Goal: Communication & Community: Share content

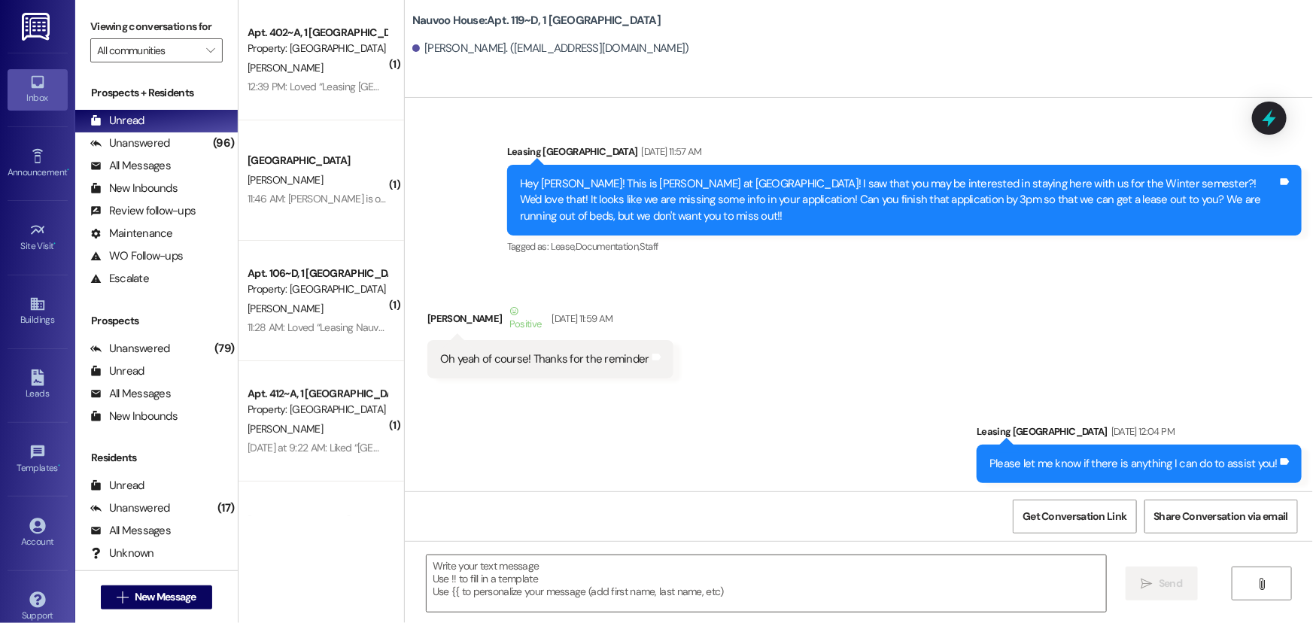
scroll to position [6444, 0]
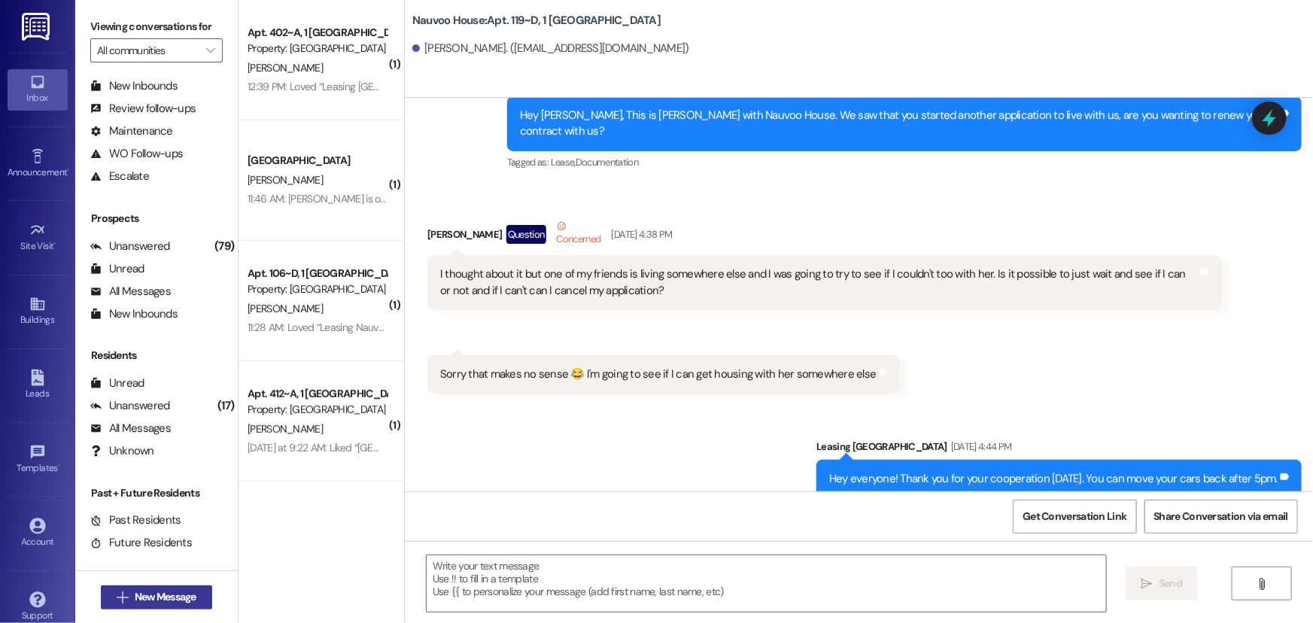
click at [157, 599] on span "New Message" at bounding box center [166, 597] width 62 height 16
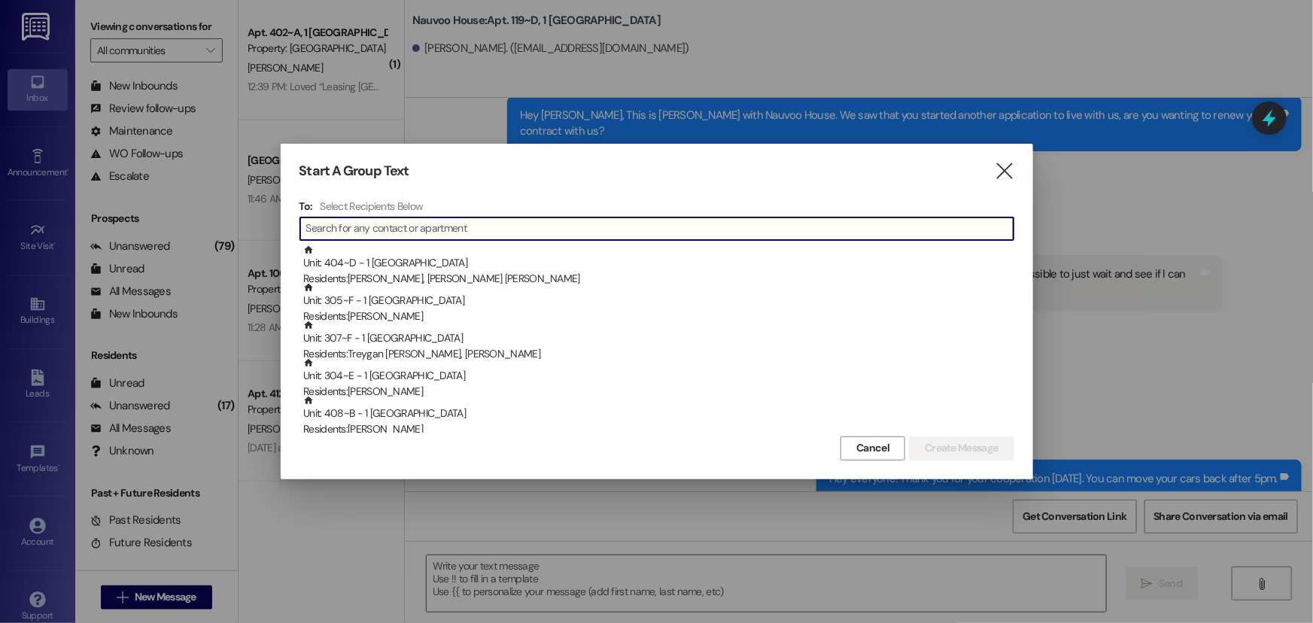
click at [412, 232] on input at bounding box center [659, 228] width 707 height 21
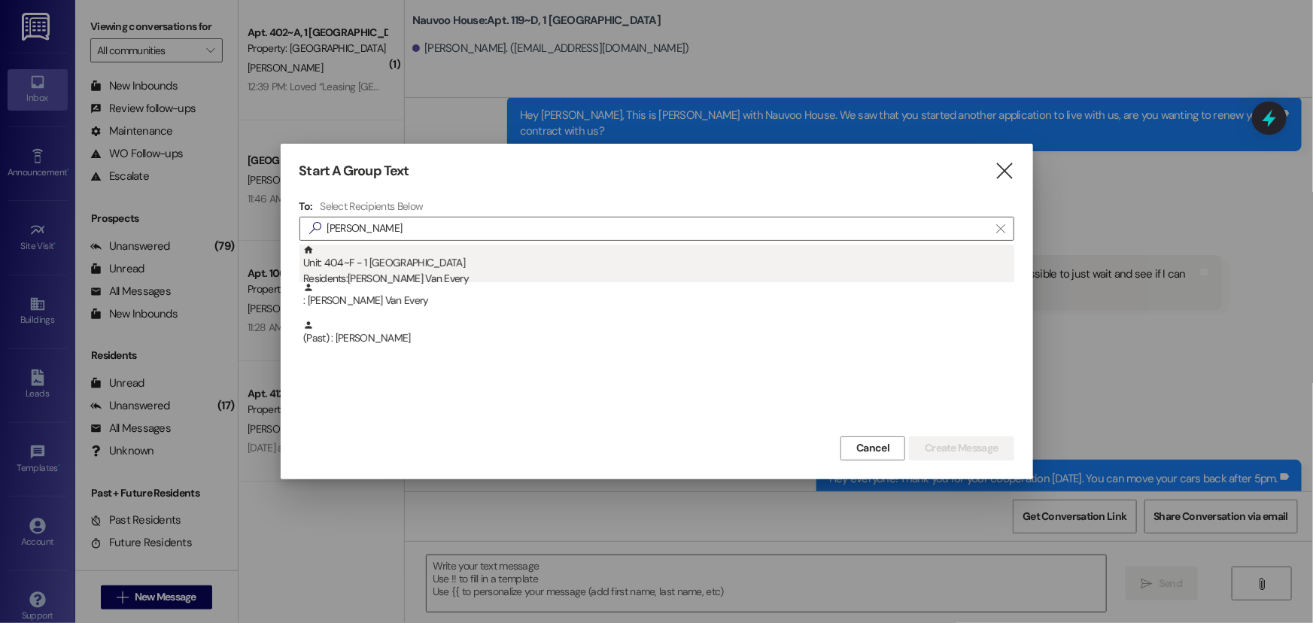
click at [409, 256] on div "Unit: 404~F - 1 Nauvoo House Residents: [PERSON_NAME]" at bounding box center [658, 265] width 711 height 43
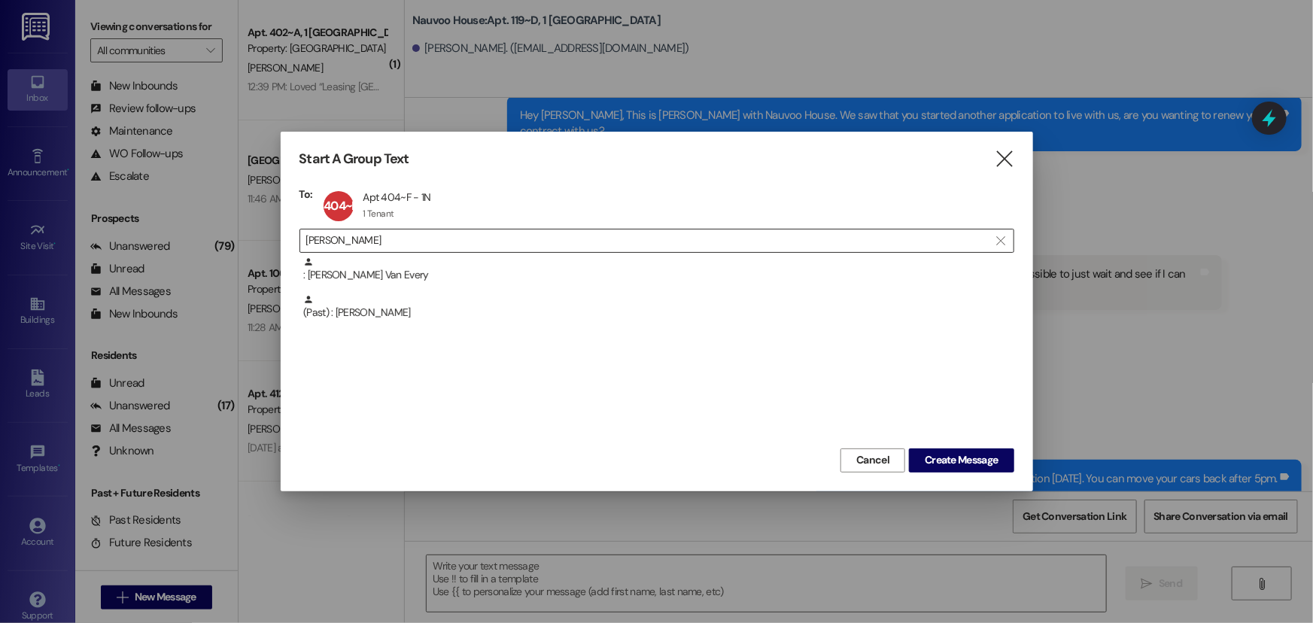
click at [407, 241] on input "[PERSON_NAME]" at bounding box center [647, 240] width 683 height 21
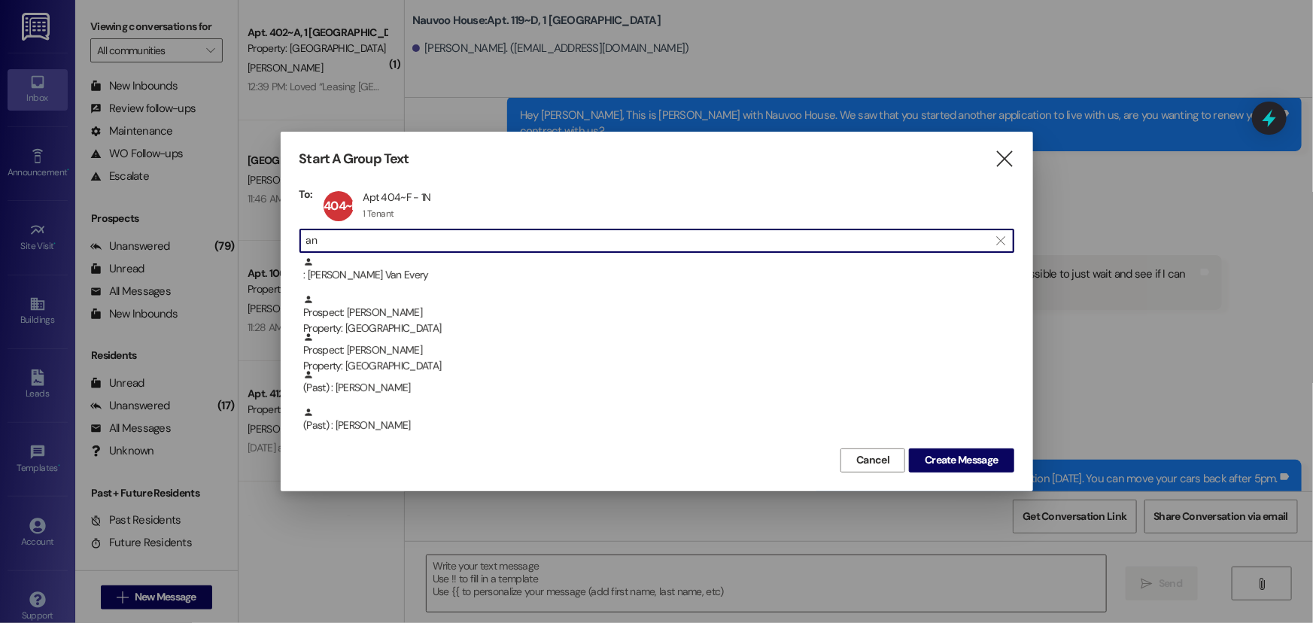
type input "a"
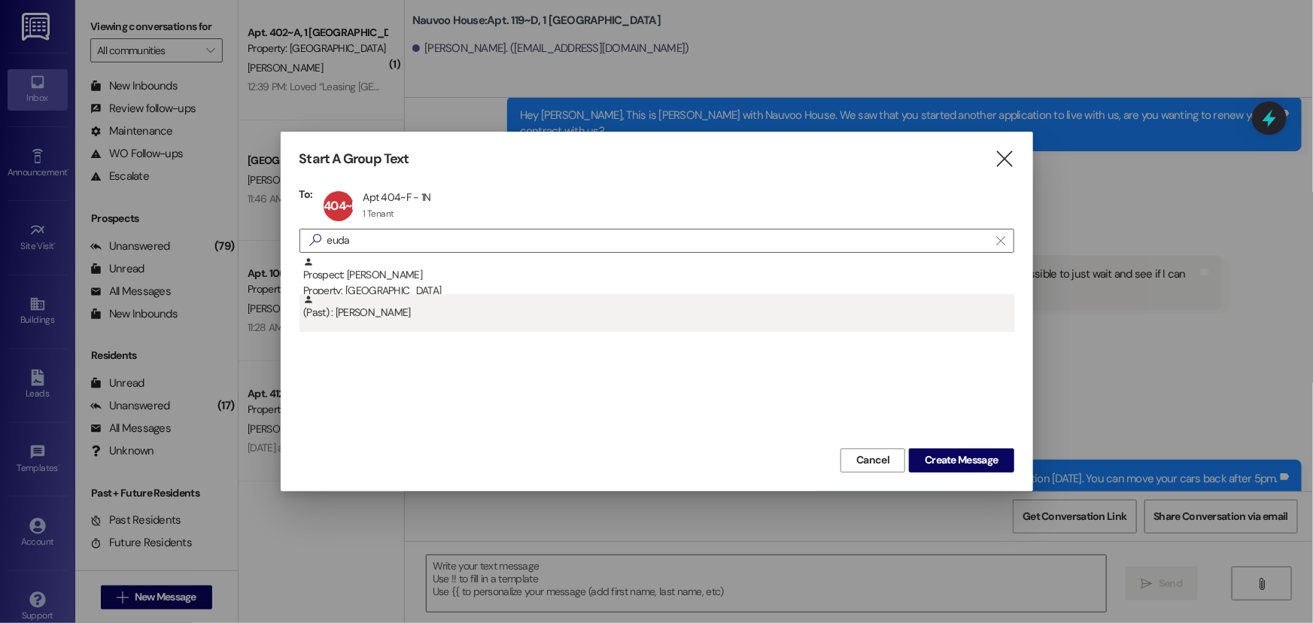
click at [435, 308] on div "(Past) : [PERSON_NAME]" at bounding box center [658, 307] width 711 height 26
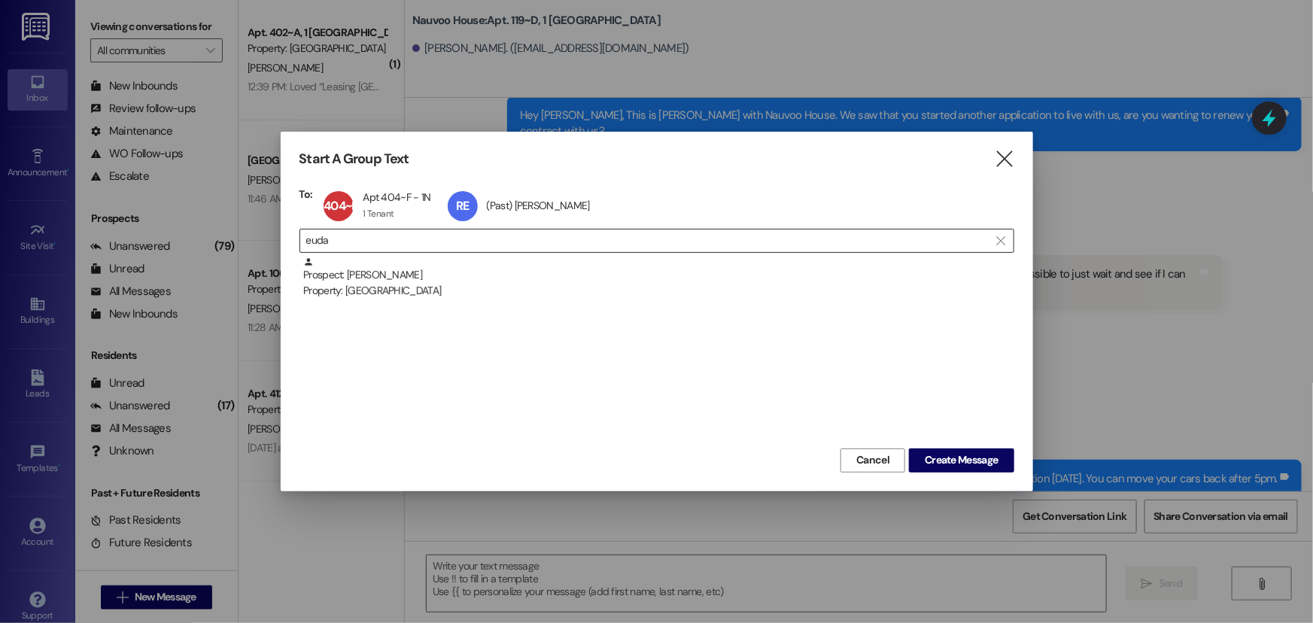
click at [396, 241] on input "euda" at bounding box center [647, 240] width 683 height 21
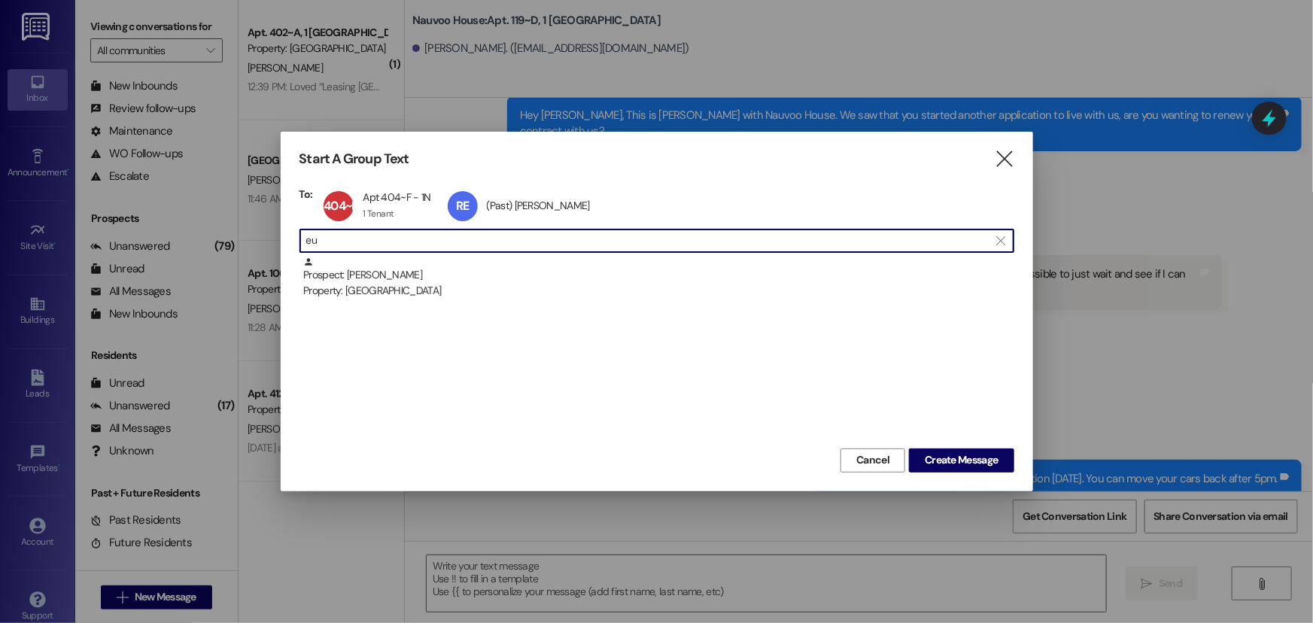
type input "e"
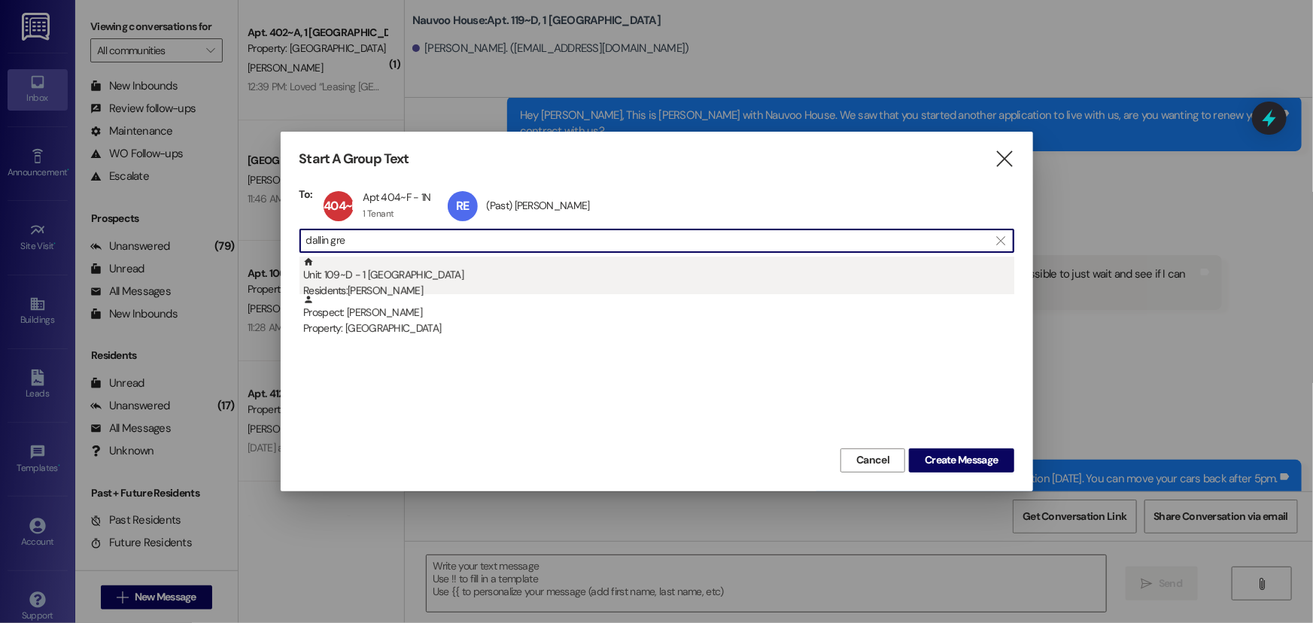
type input "dallin gre"
click at [357, 283] on div "Residents: [PERSON_NAME]" at bounding box center [658, 291] width 711 height 16
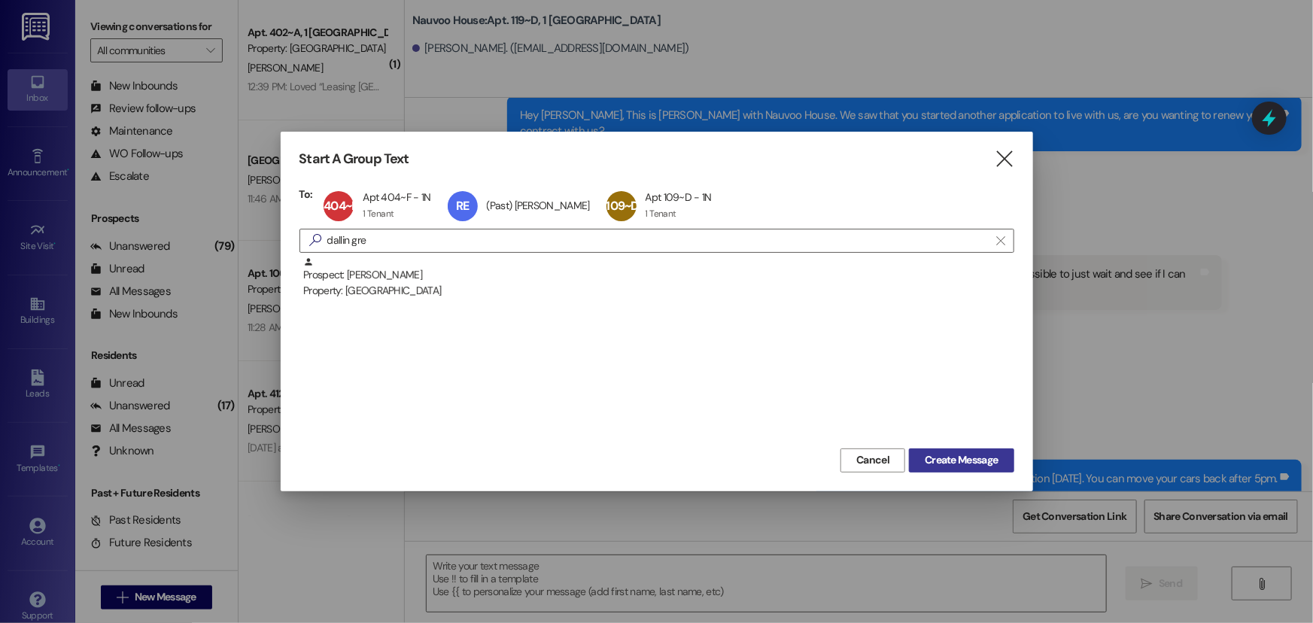
click at [978, 461] on span "Create Message" at bounding box center [960, 460] width 73 height 16
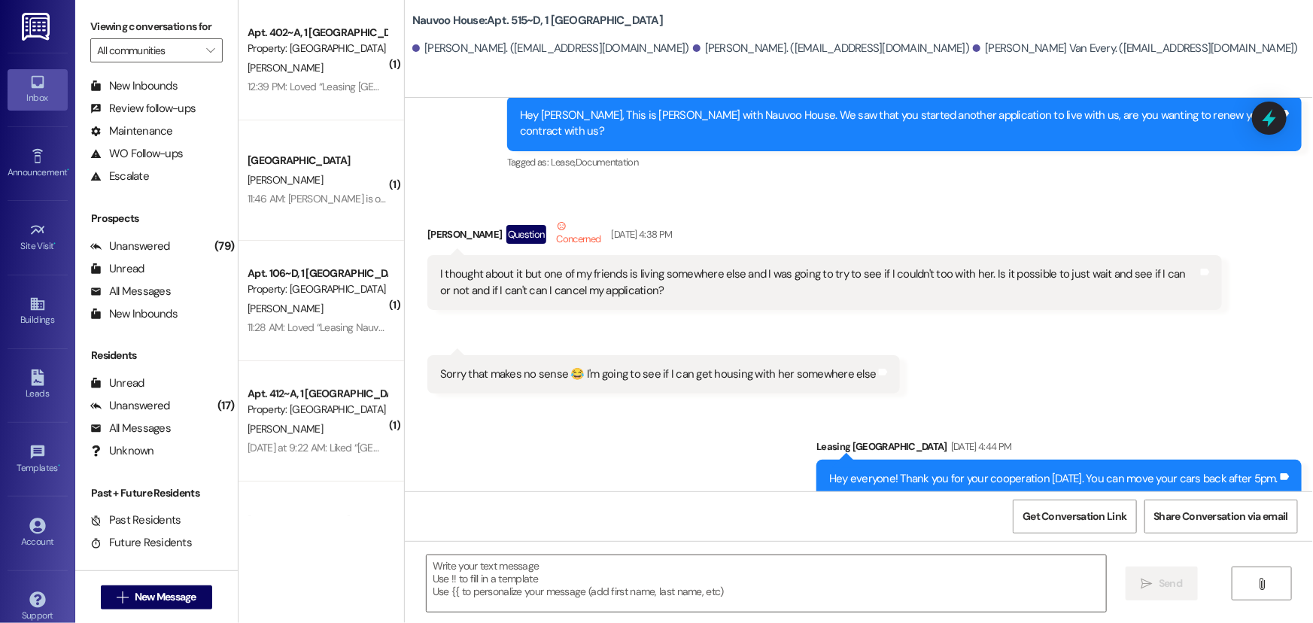
scroll to position [0, 0]
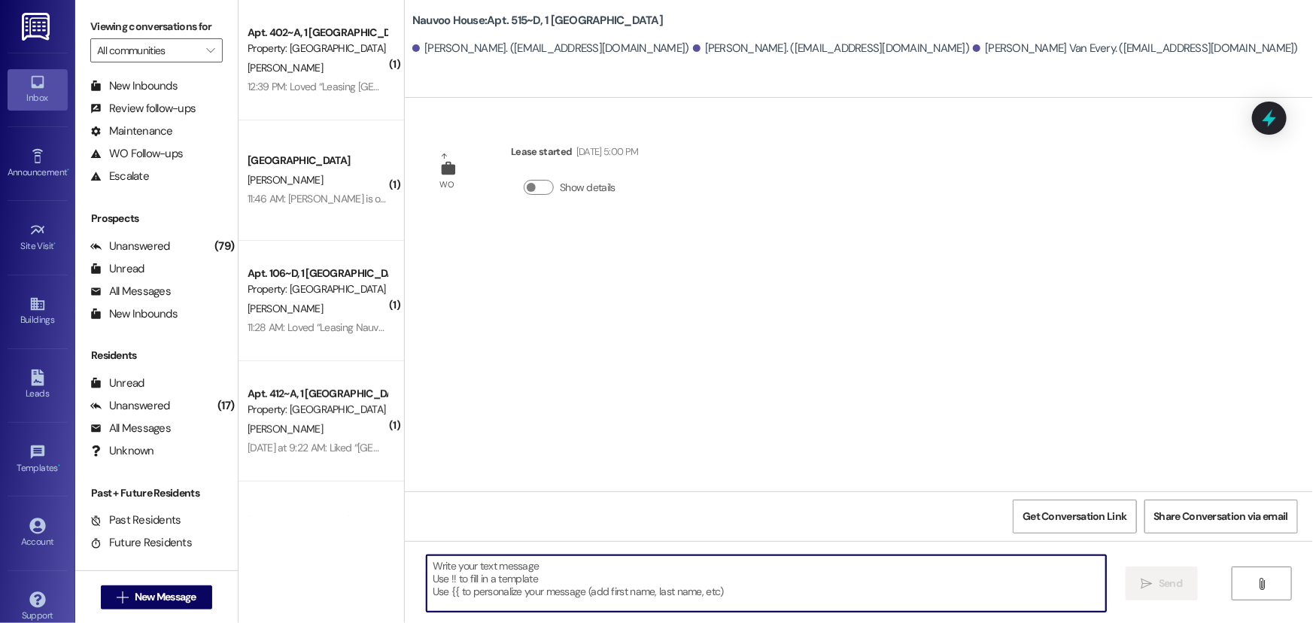
click at [481, 587] on textarea at bounding box center [765, 583] width 679 height 56
type textarea "DRINKS IN THE OFFICE FOR YOU GUYS!"
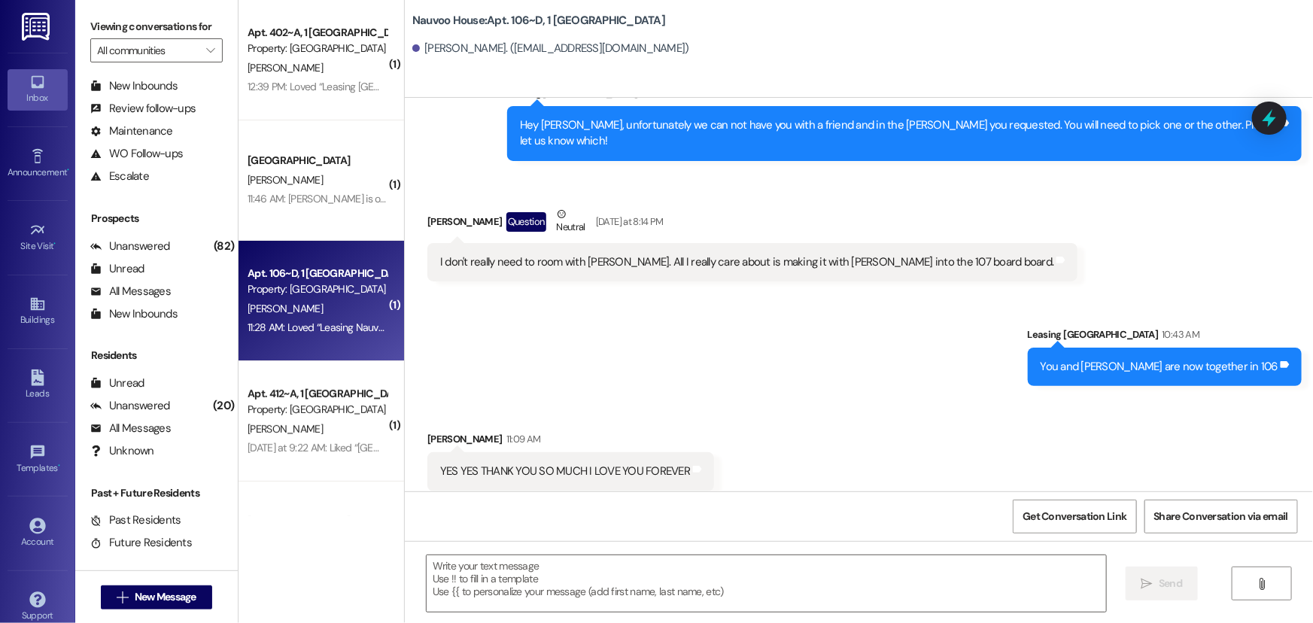
scroll to position [61311, 0]
